Goal: Information Seeking & Learning: Learn about a topic

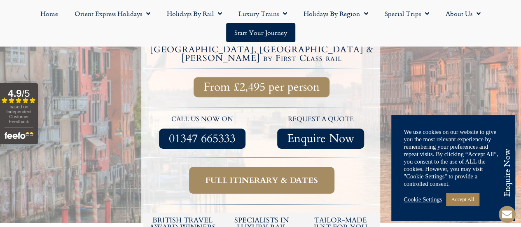
scroll to position [343, 0]
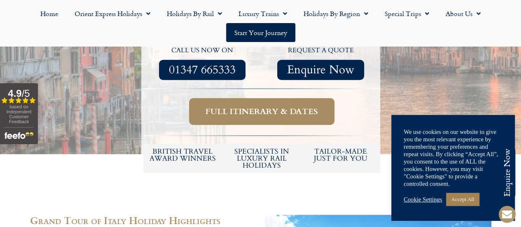
click at [260, 106] on span "Full itinerary & dates" at bounding box center [262, 111] width 113 height 10
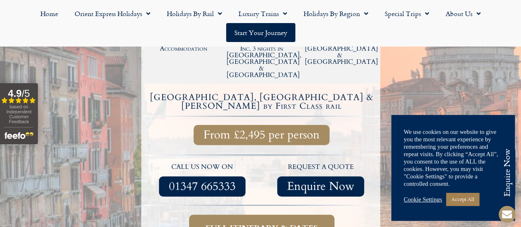
scroll to position [234, 0]
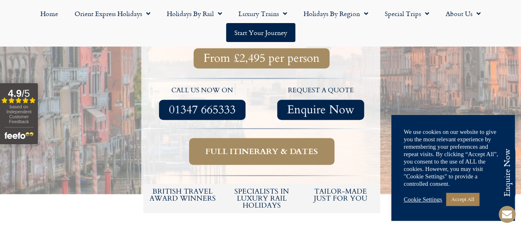
click at [269, 146] on span "Full itinerary & dates" at bounding box center [262, 151] width 113 height 10
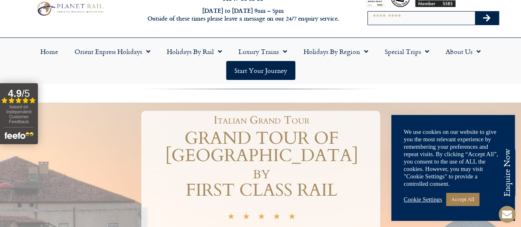
scroll to position [0, 0]
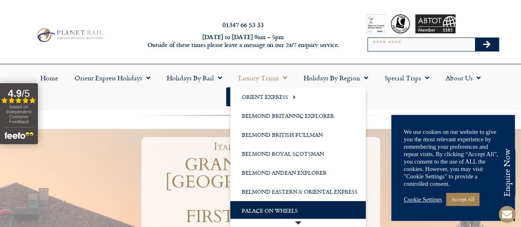
click at [260, 208] on link "Palace on Wheels" at bounding box center [298, 210] width 136 height 19
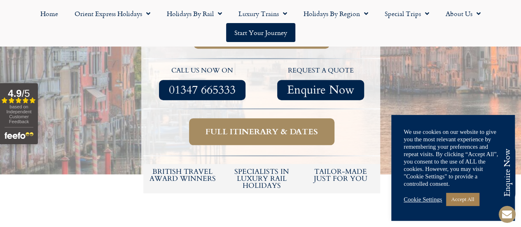
scroll to position [343, 0]
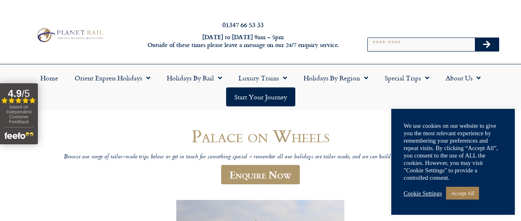
scroll to position [138, 0]
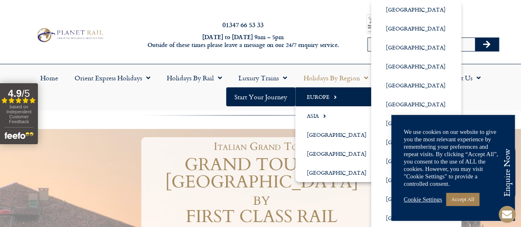
click at [324, 95] on link "Europe" at bounding box center [338, 96] width 87 height 19
click at [329, 97] on link "Europe" at bounding box center [338, 96] width 87 height 19
click at [395, 140] on link "[GEOGRAPHIC_DATA]" at bounding box center [416, 142] width 90 height 19
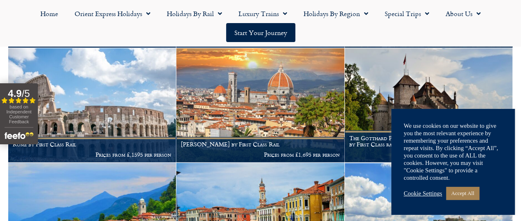
scroll to position [481, 0]
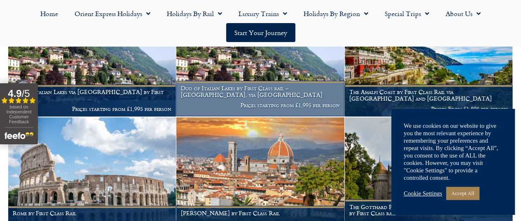
click at [258, 94] on img at bounding box center [260, 59] width 168 height 114
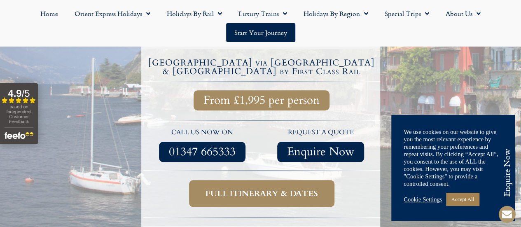
scroll to position [412, 0]
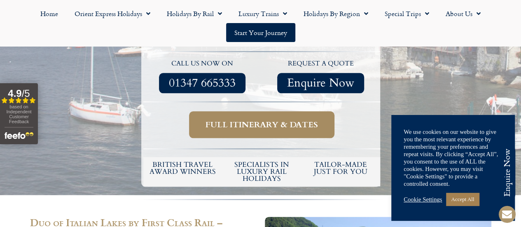
click at [255, 120] on span "Full itinerary & dates" at bounding box center [262, 125] width 113 height 10
click at [257, 120] on span "Full itinerary & dates" at bounding box center [262, 125] width 113 height 10
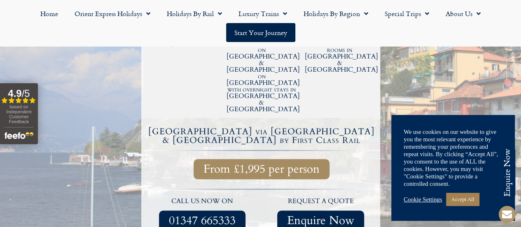
scroll to position [343, 0]
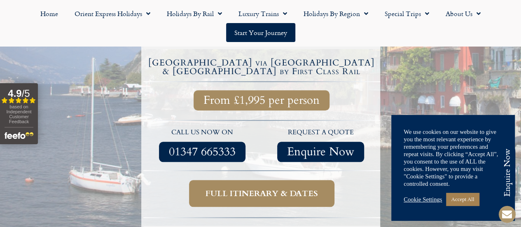
click at [262, 188] on span "Full itinerary & dates" at bounding box center [262, 193] width 113 height 10
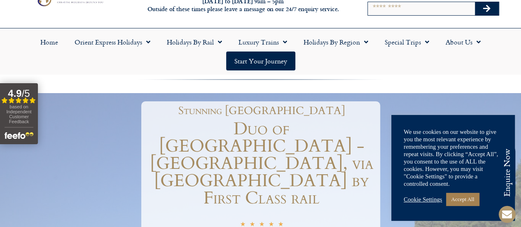
scroll to position [0, 0]
